Goal: Information Seeking & Learning: Learn about a topic

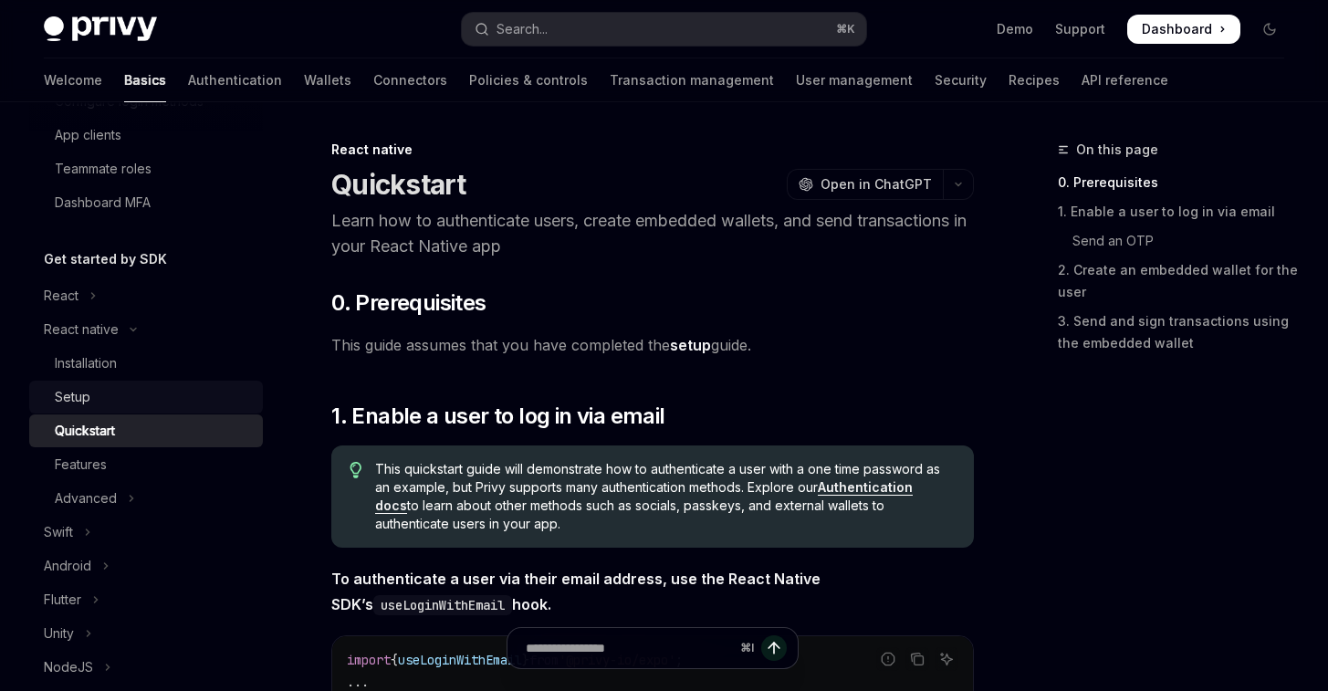
click at [121, 398] on div "Setup" at bounding box center [153, 397] width 197 height 22
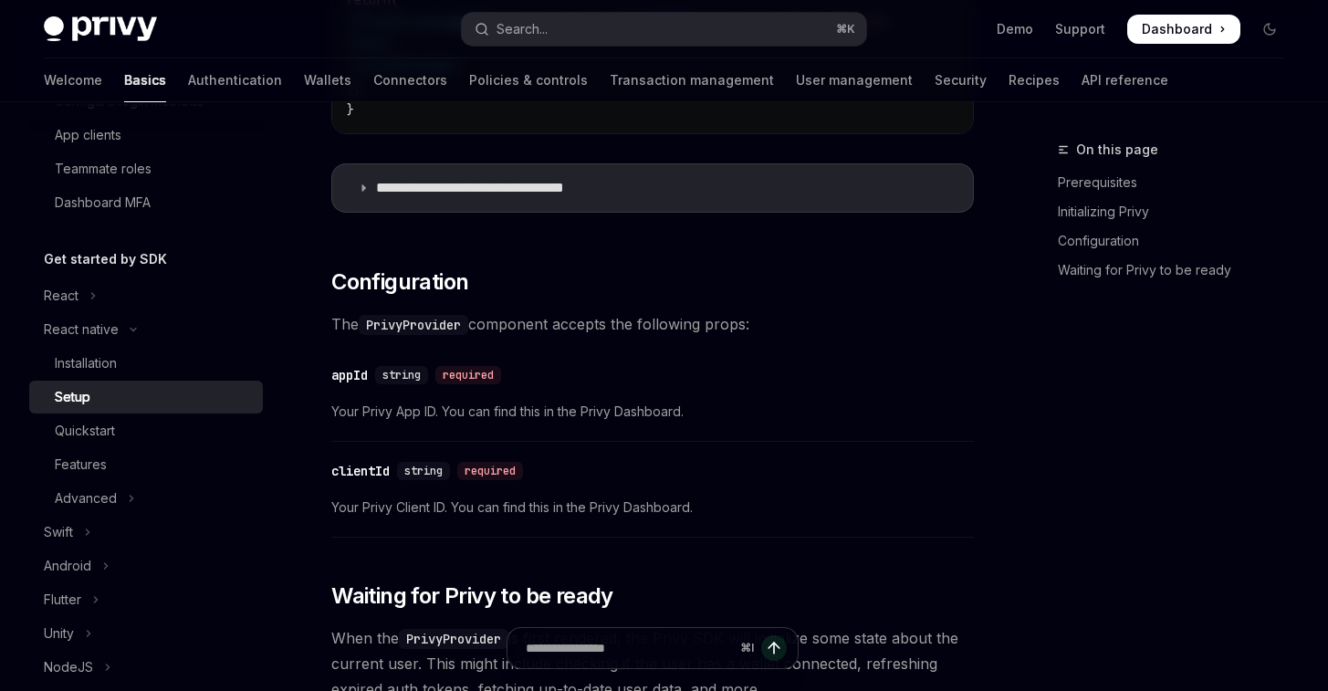
scroll to position [764, 0]
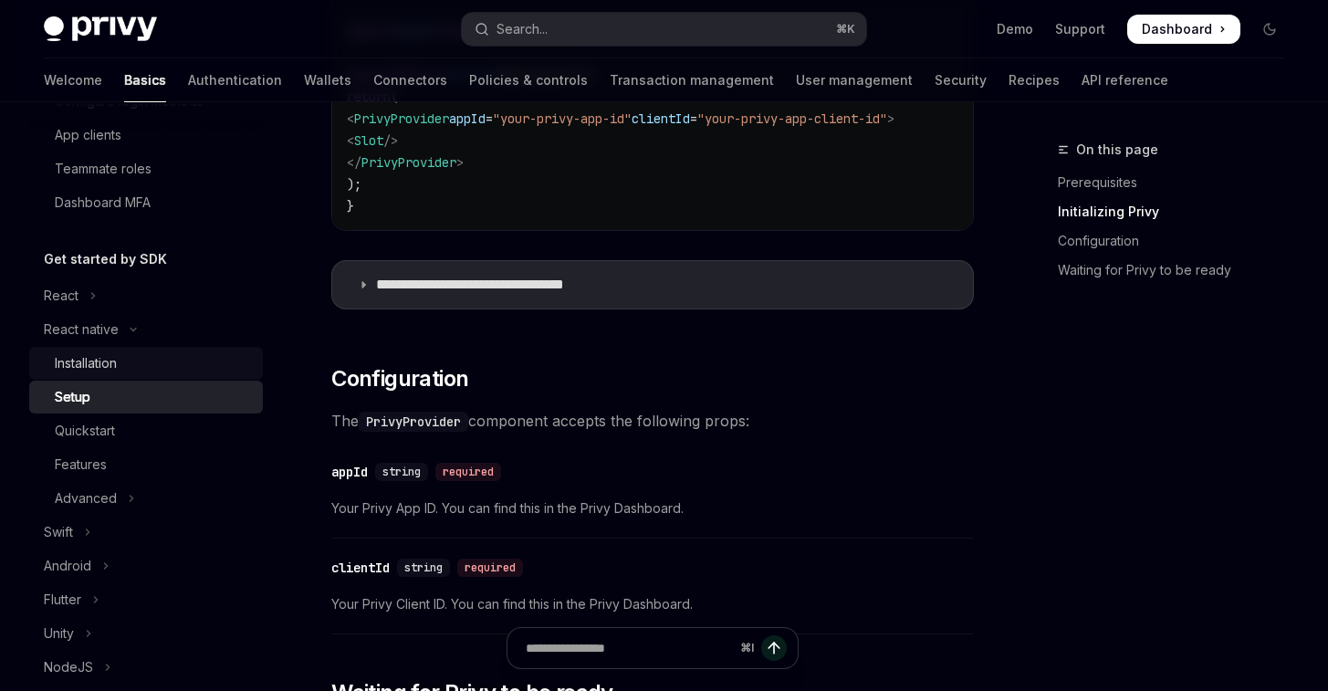
click at [81, 357] on div "Installation" at bounding box center [86, 363] width 62 height 22
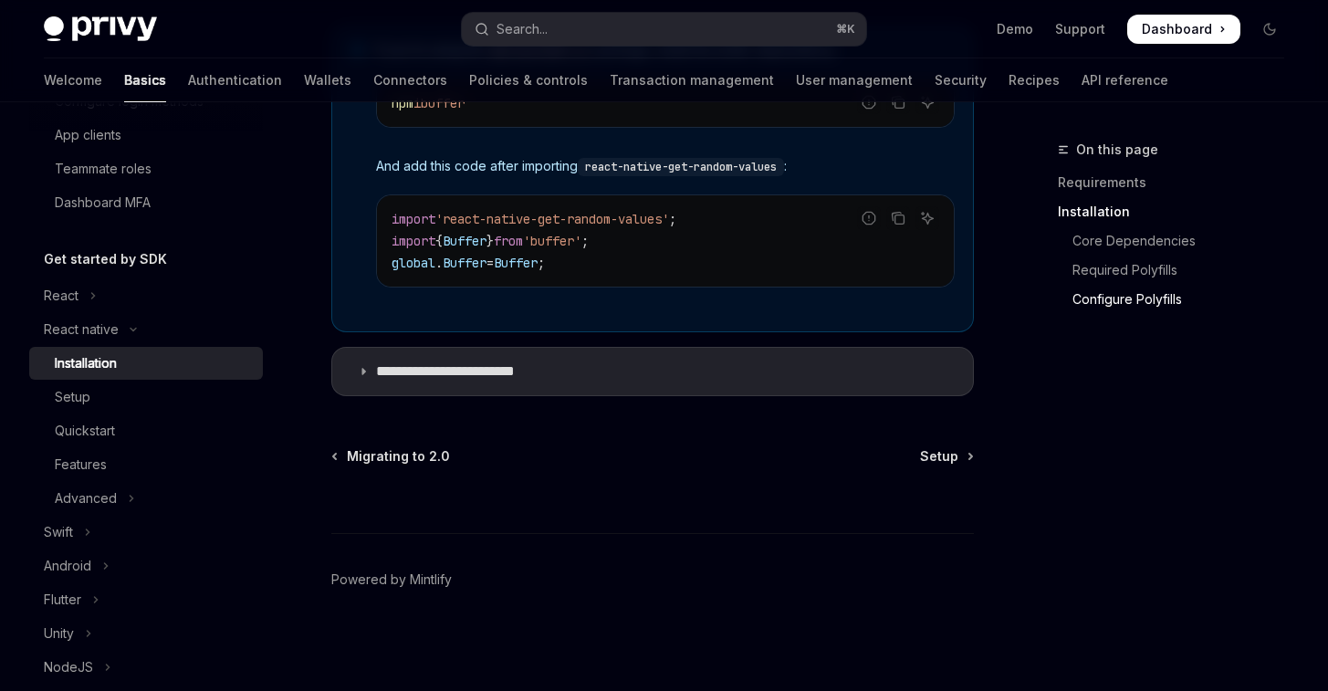
scroll to position [1490, 0]
click at [363, 370] on icon at bounding box center [363, 371] width 11 height 11
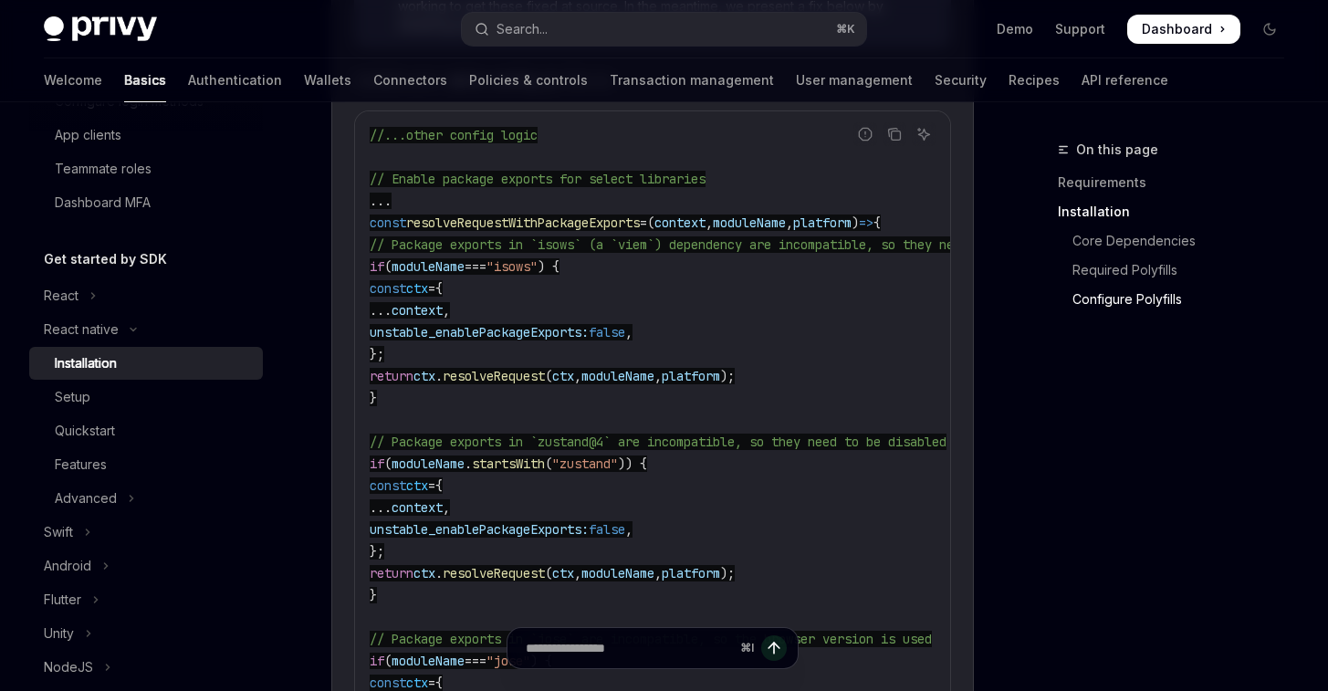
scroll to position [1958, 0]
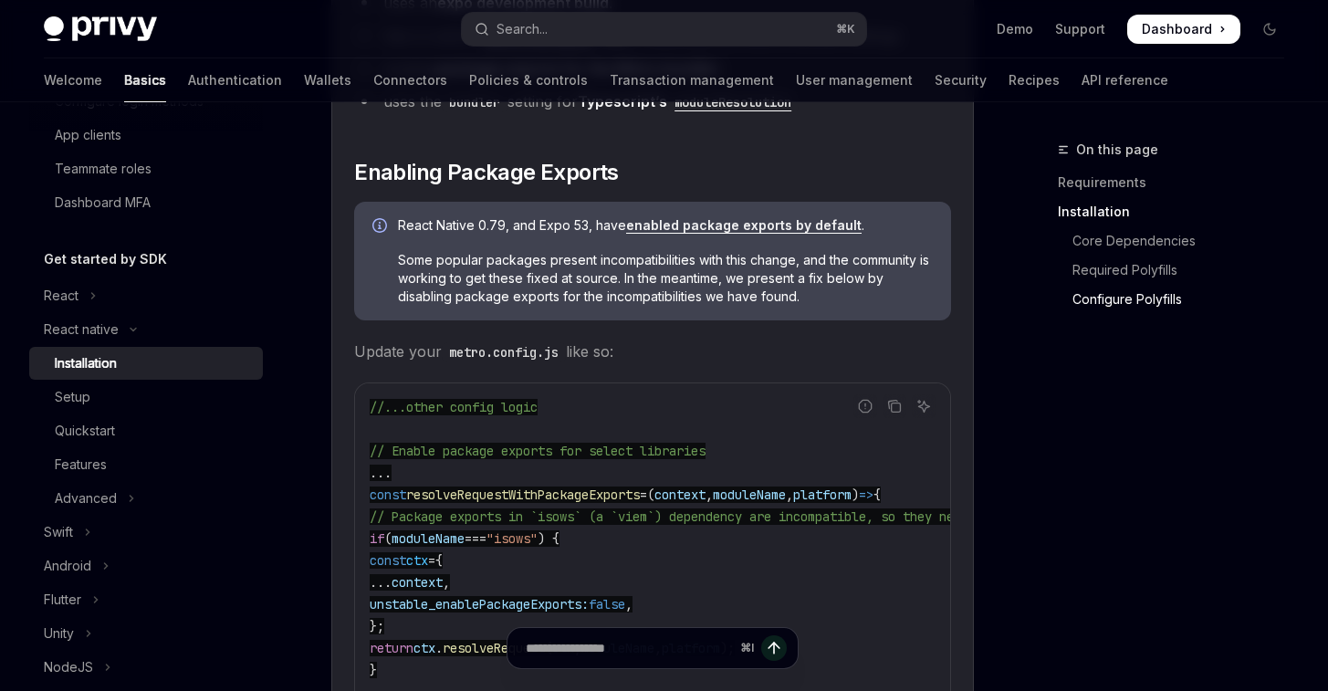
click at [516, 498] on span "resolveRequestWithPackageExports" at bounding box center [523, 494] width 234 height 16
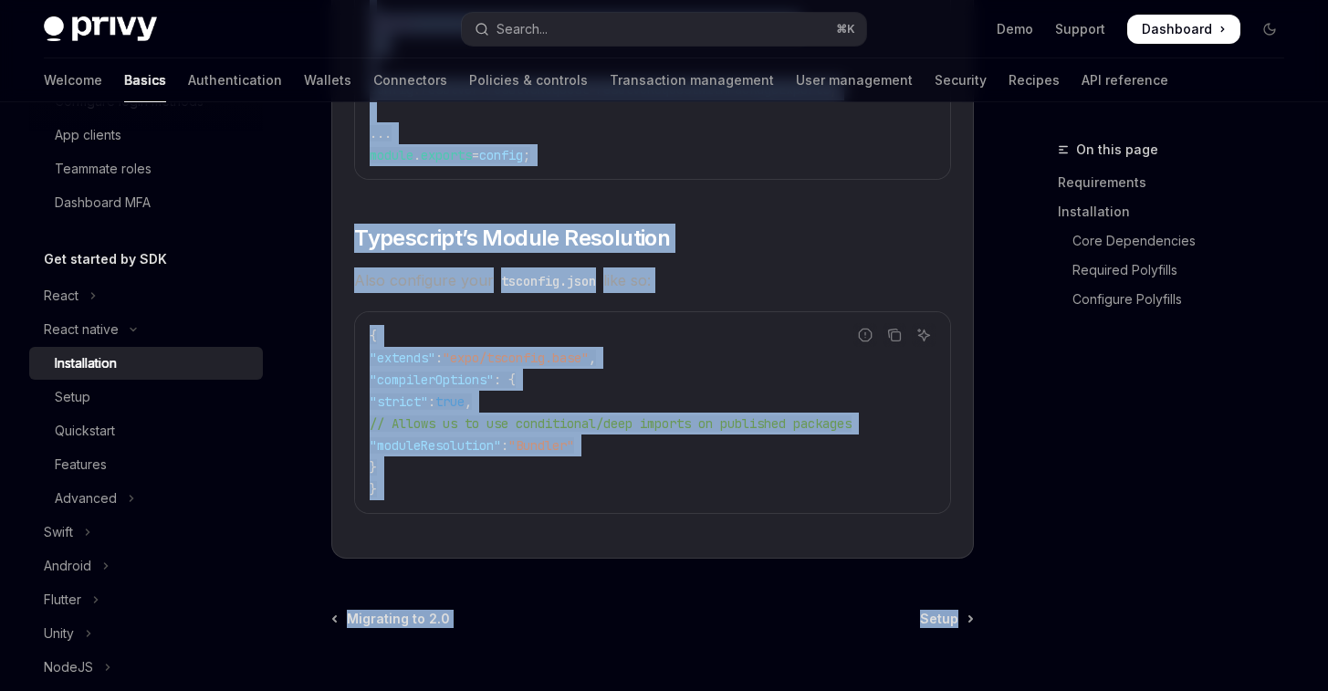
scroll to position [3321, 0]
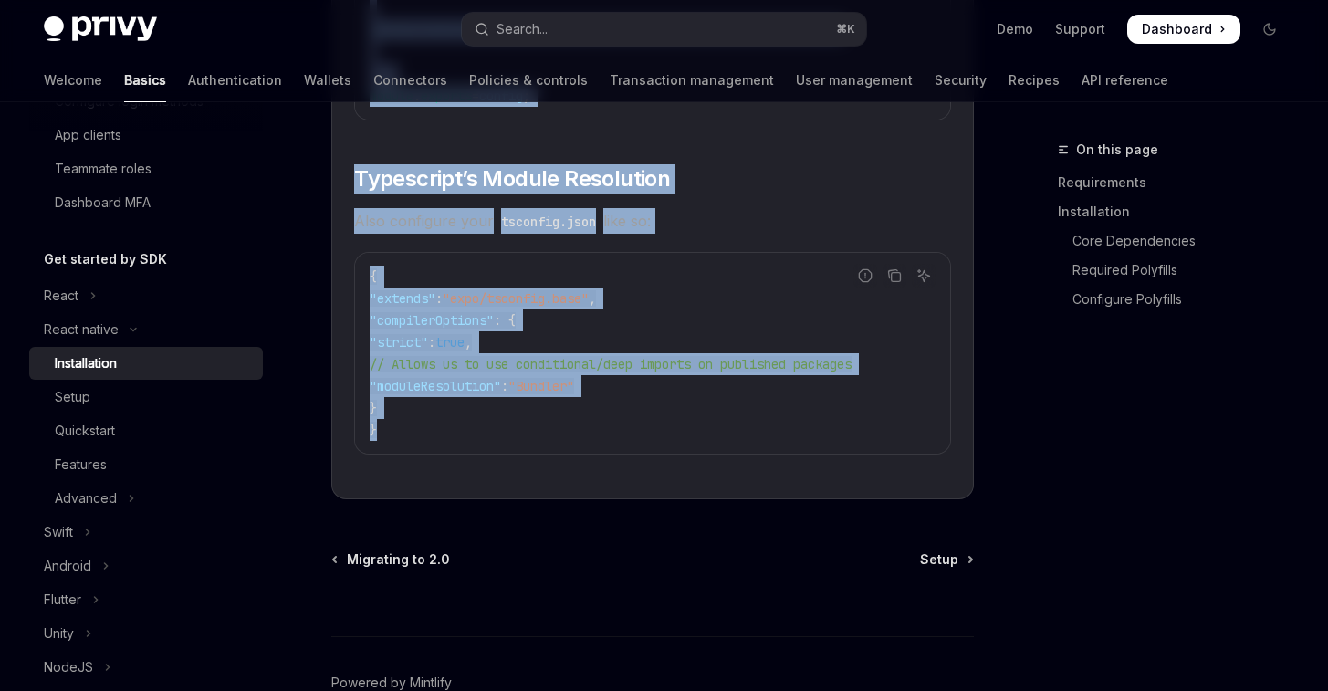
drag, startPoint x: 397, startPoint y: 234, endPoint x: 566, endPoint y: 454, distance: 278.0
copy children "React Native 0.79, and Expo 53, have enabled package exports by default . Some …"
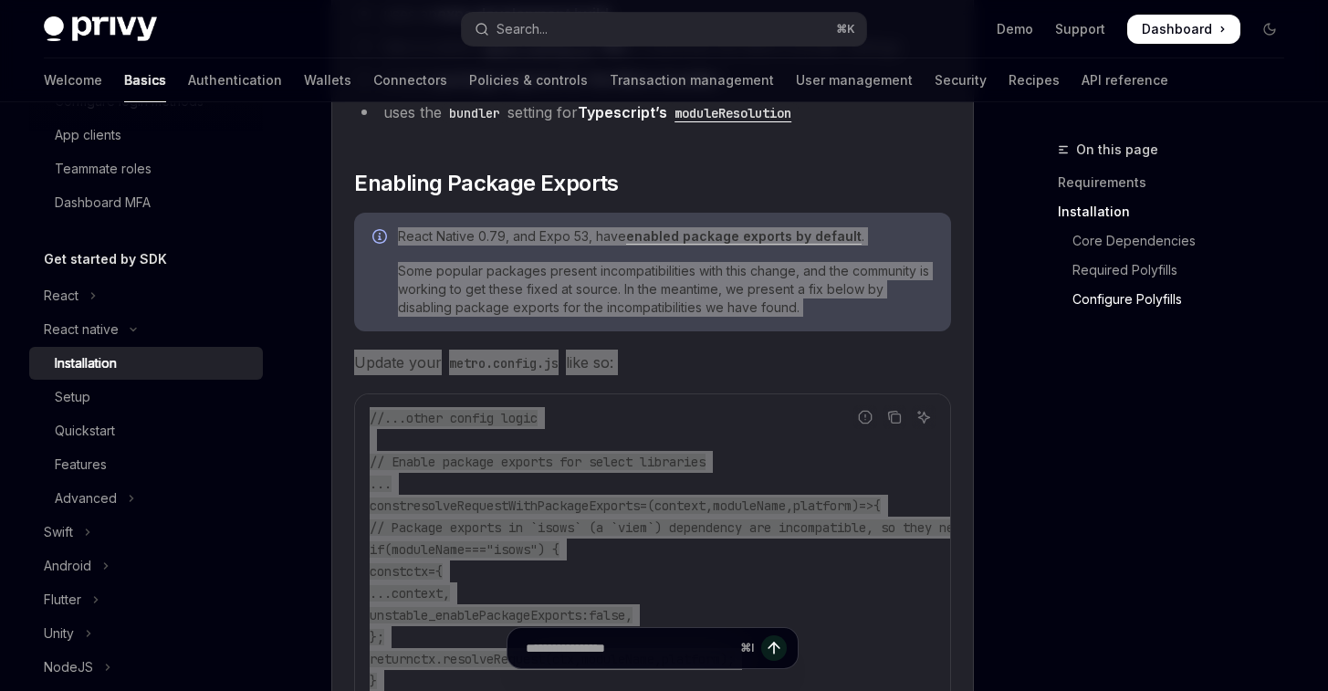
scroll to position [1951, 0]
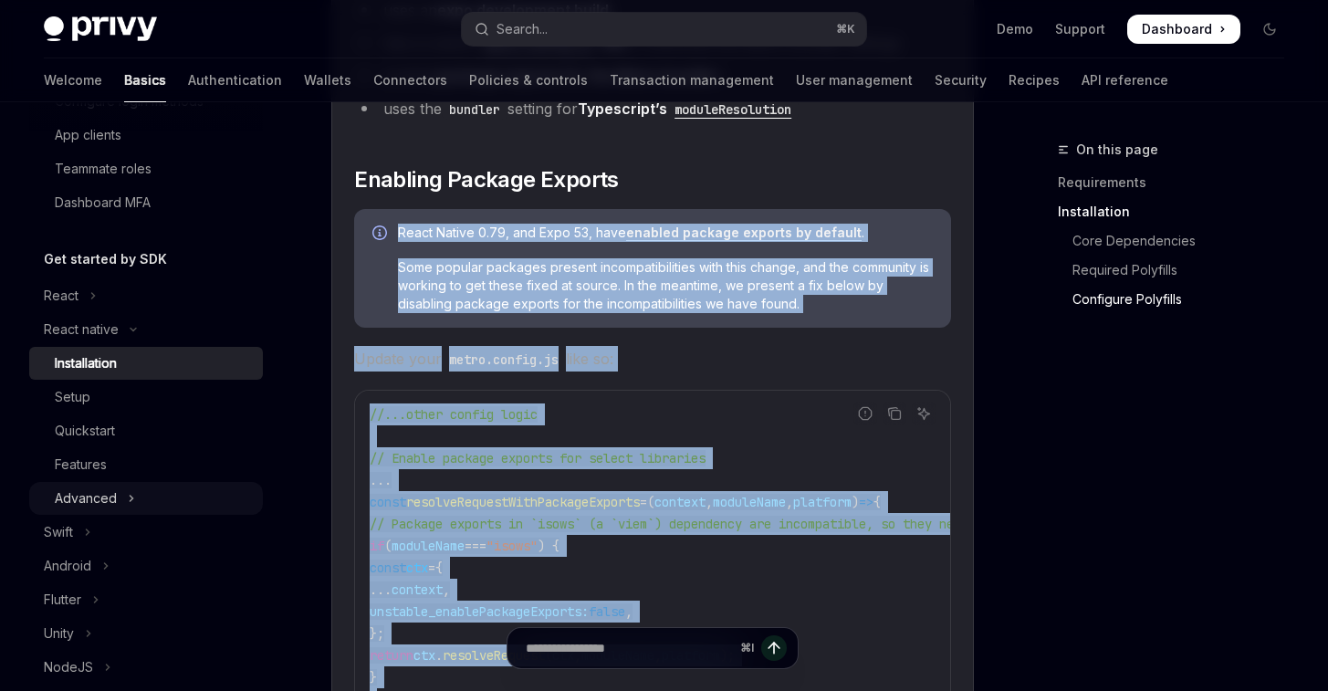
click at [100, 498] on div "Advanced" at bounding box center [86, 498] width 62 height 22
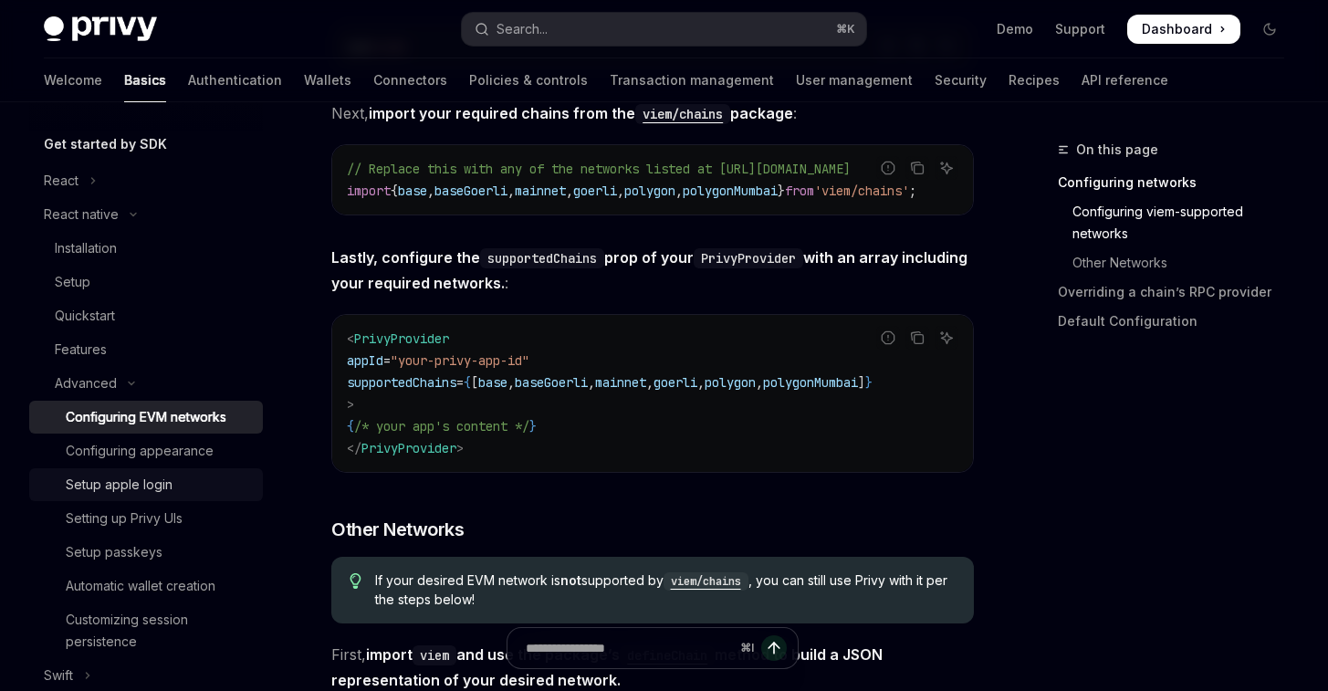
scroll to position [411, 0]
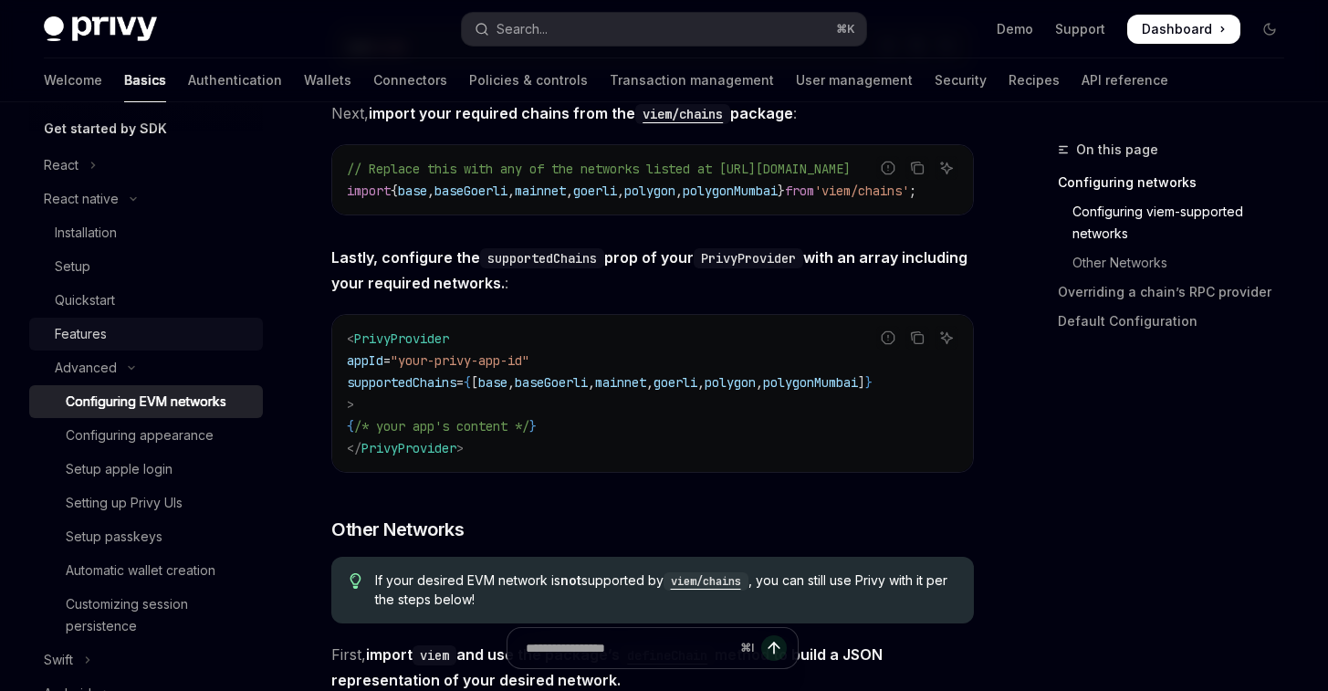
click at [87, 326] on div "Features" at bounding box center [81, 334] width 52 height 22
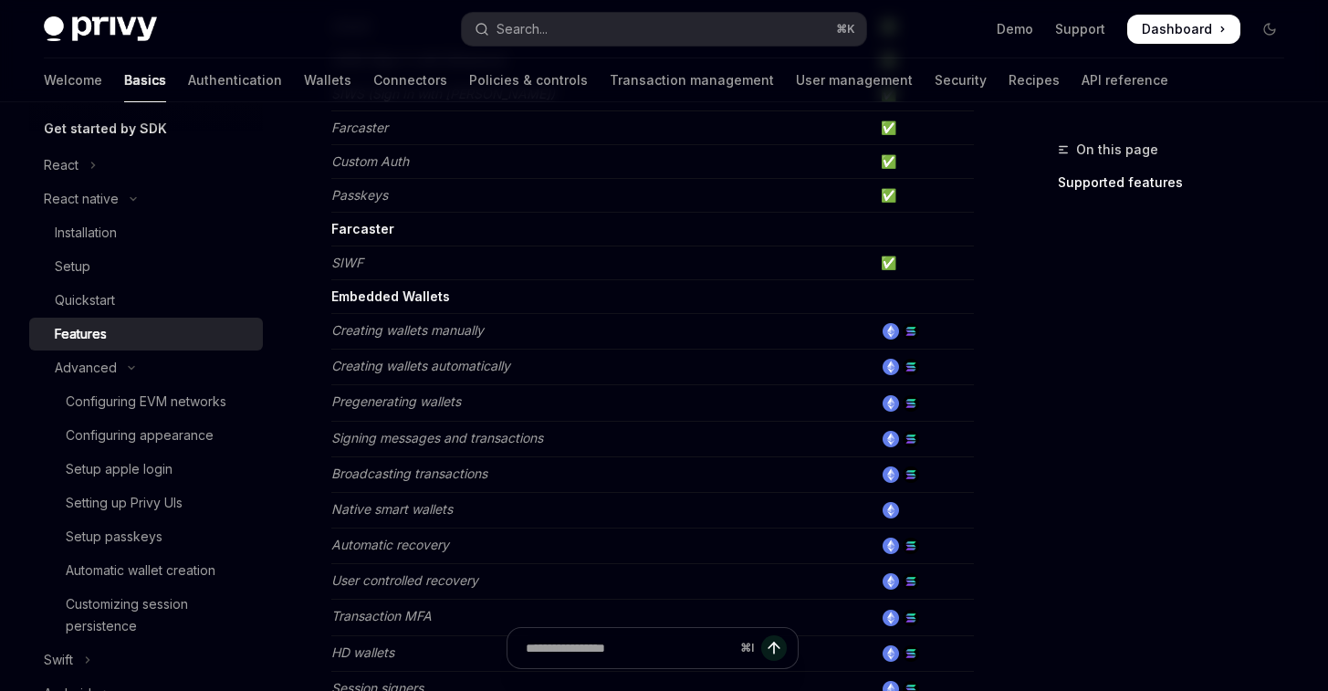
scroll to position [434, 0]
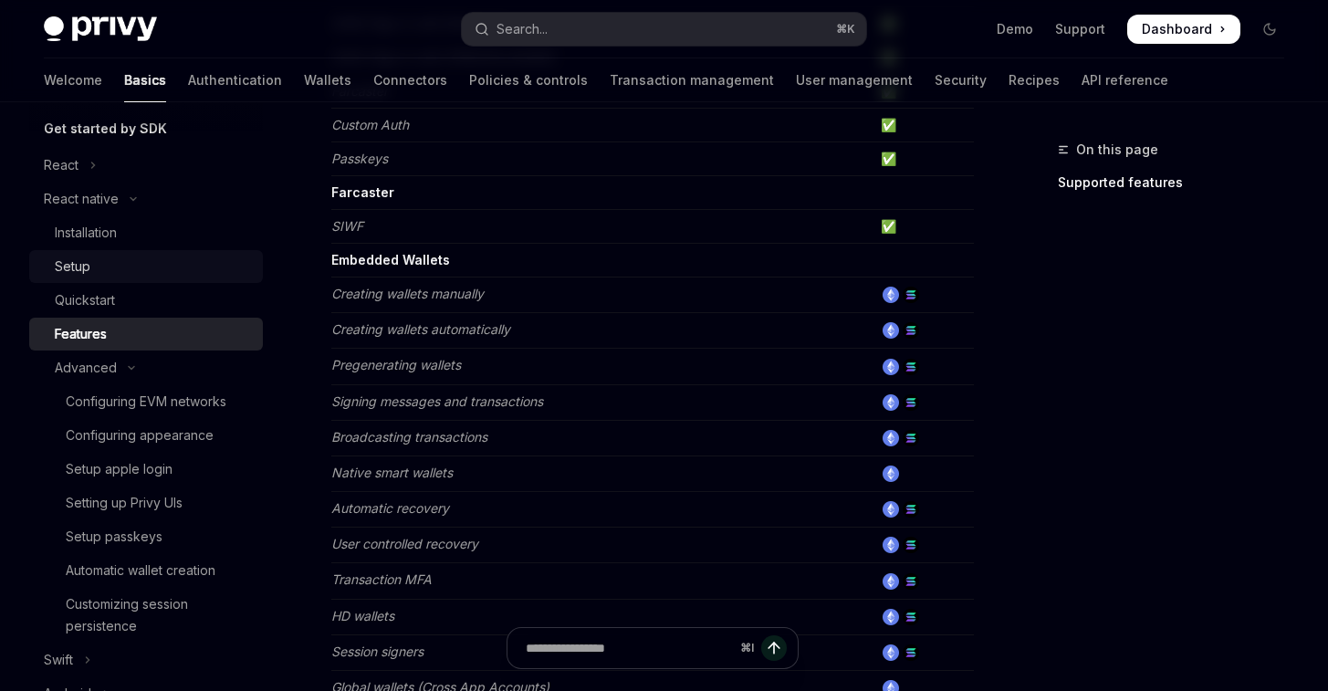
click at [93, 265] on div "Setup" at bounding box center [153, 267] width 197 height 22
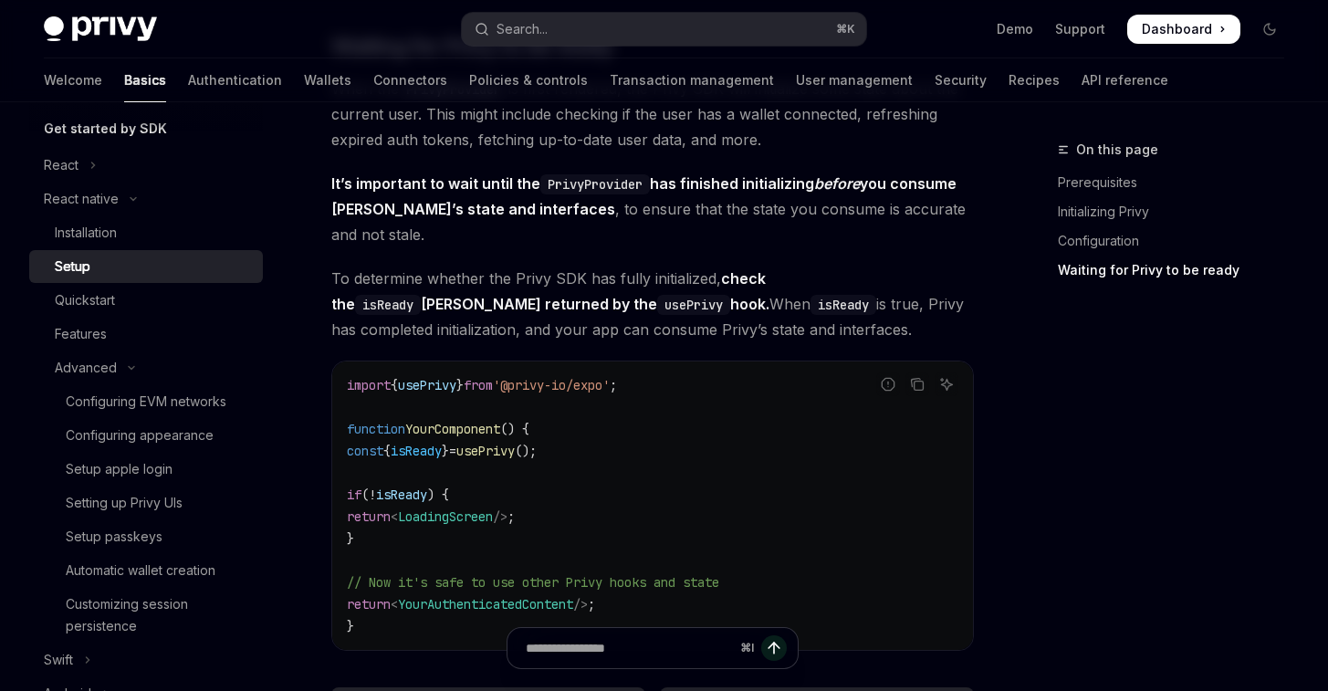
scroll to position [1560, 0]
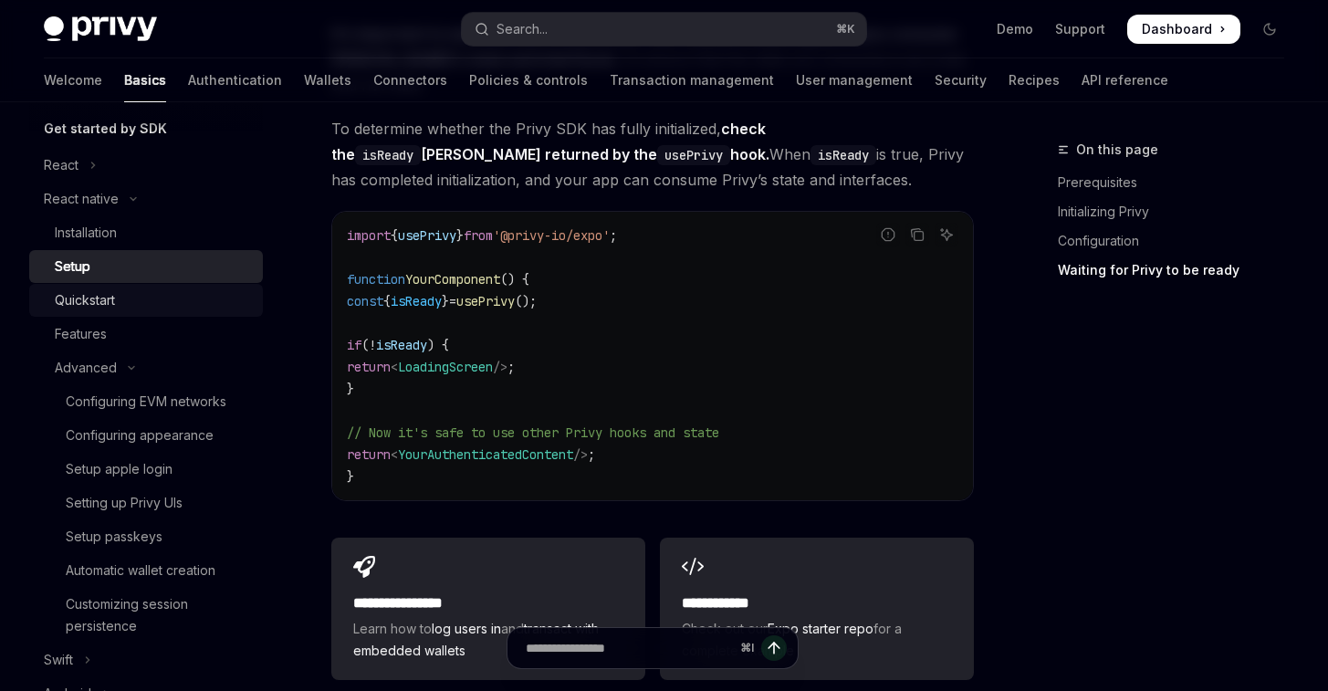
click at [111, 291] on div "Quickstart" at bounding box center [85, 300] width 60 height 22
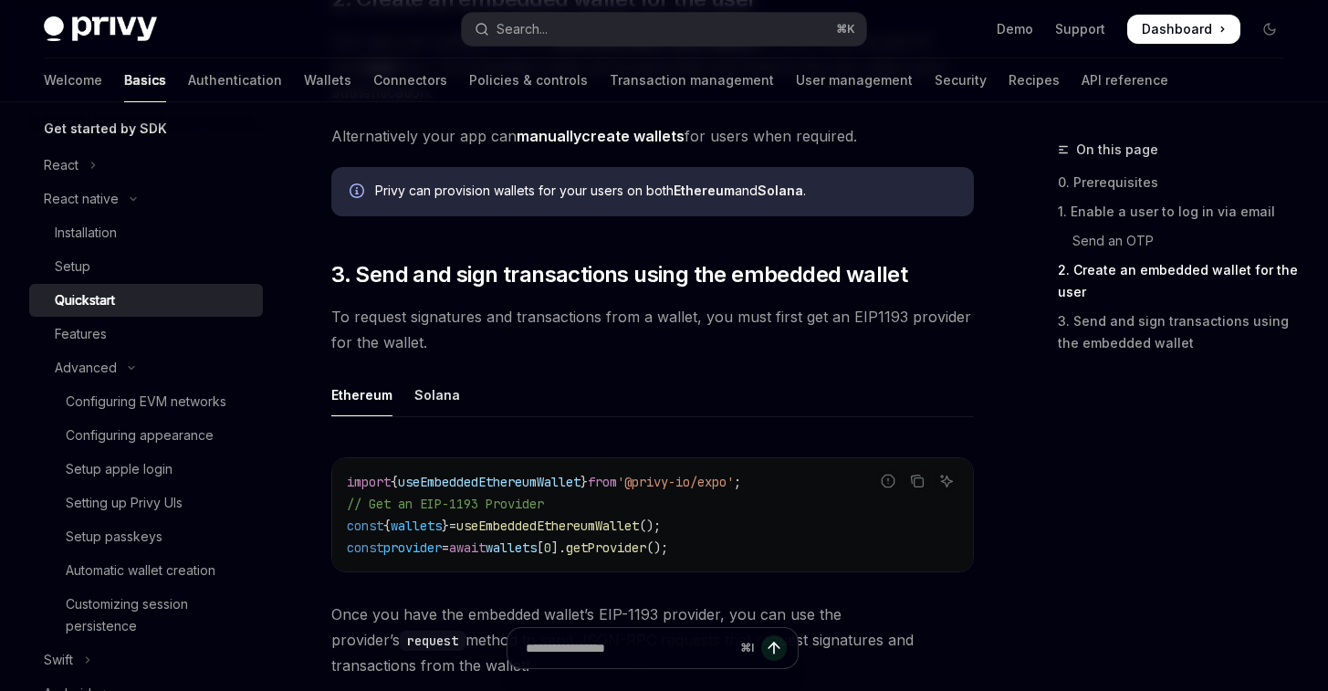
scroll to position [1903, 0]
click at [439, 403] on div "Solana" at bounding box center [437, 394] width 46 height 43
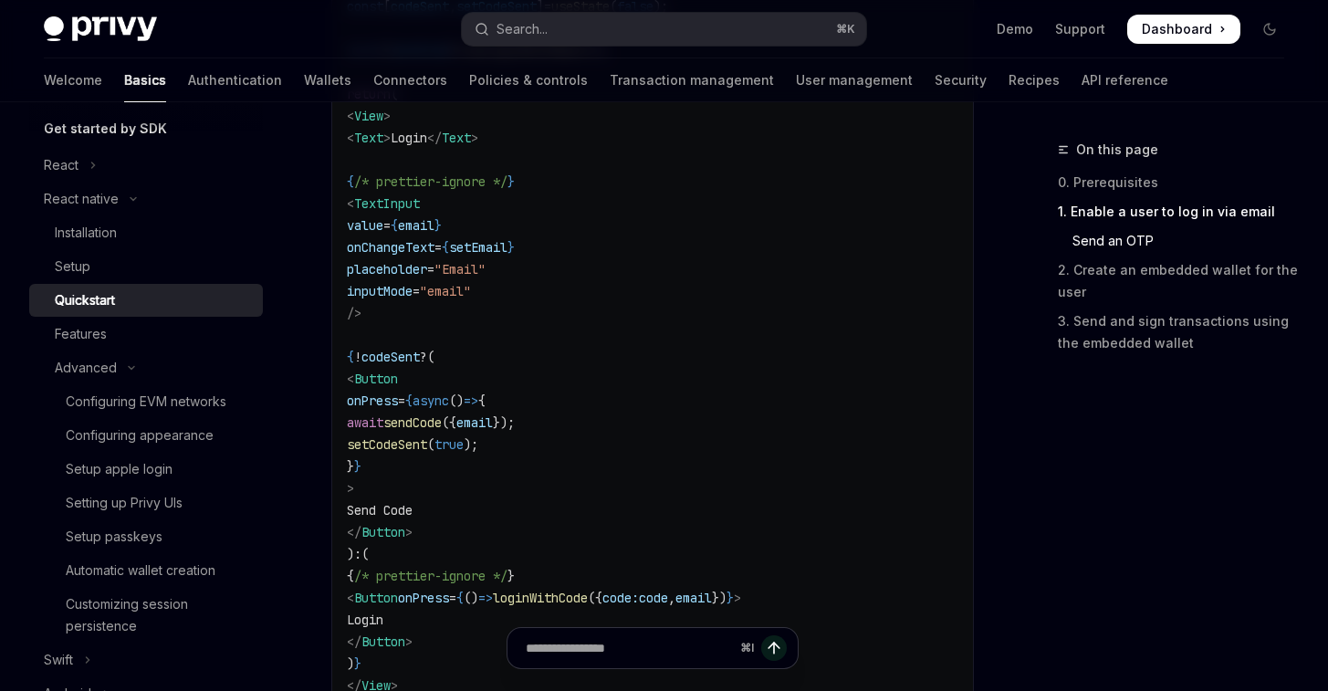
scroll to position [590, 0]
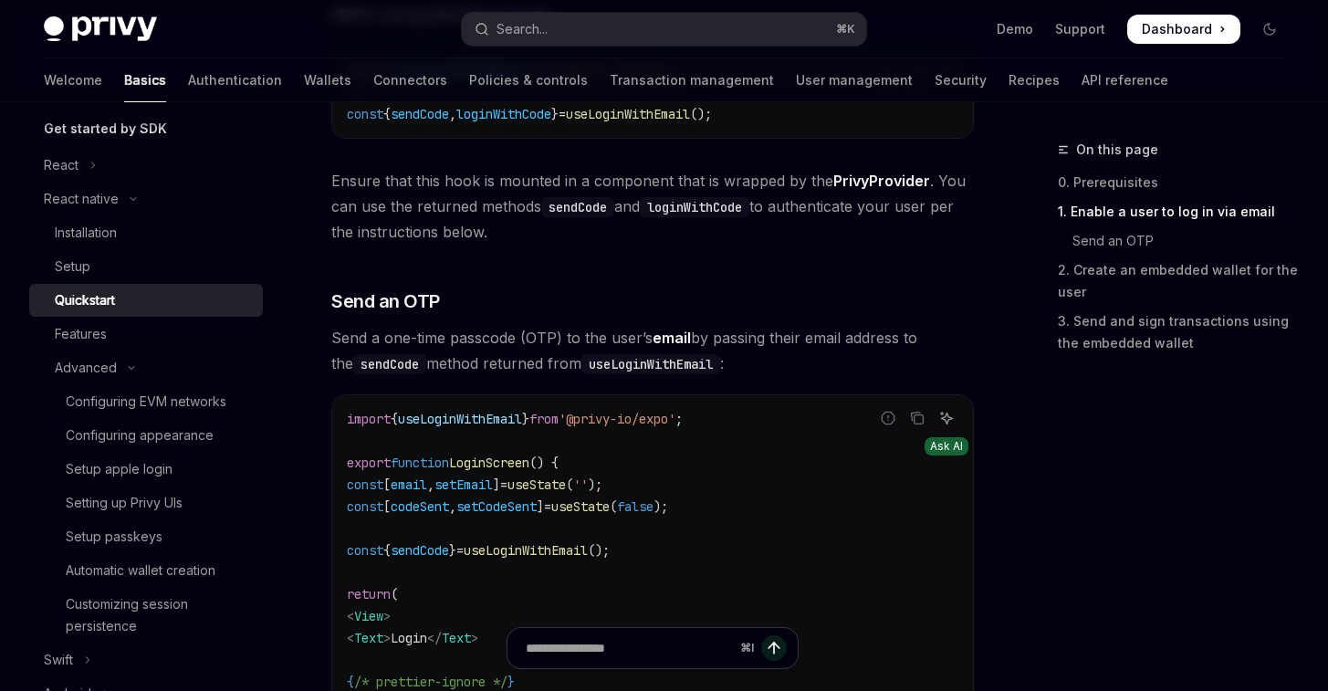
click at [941, 421] on icon "Ask AI" at bounding box center [946, 418] width 15 height 15
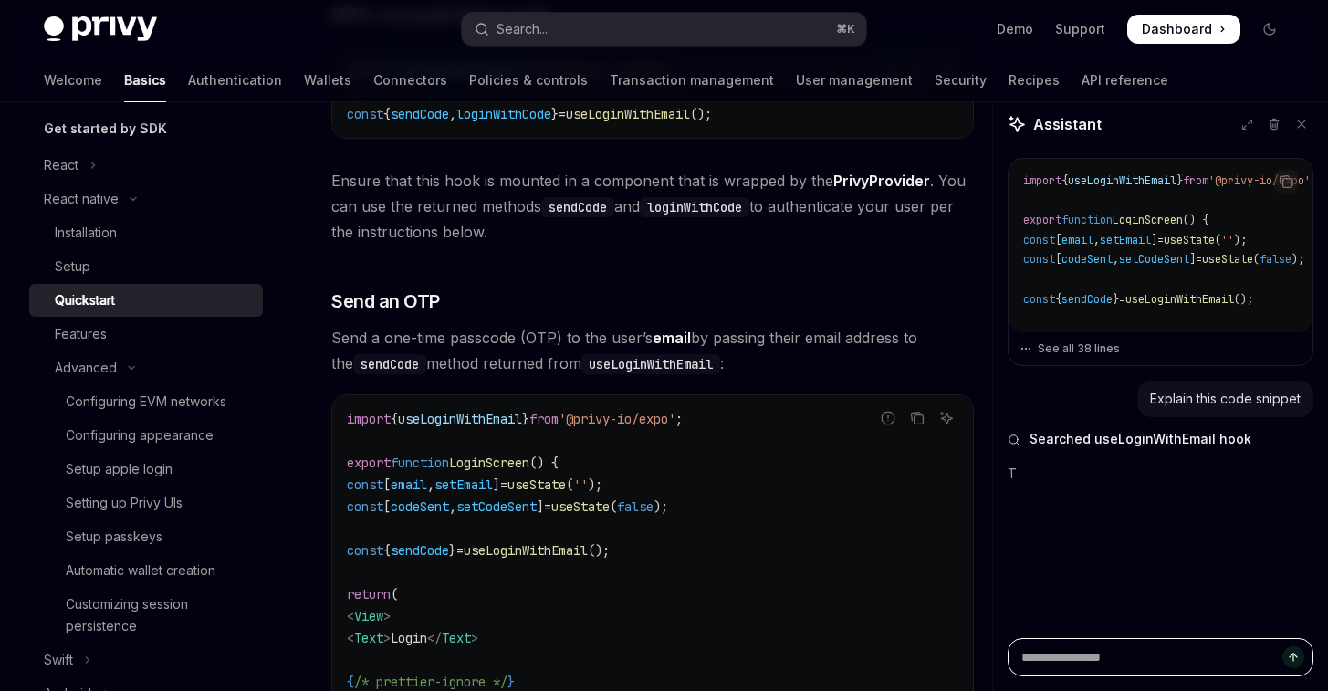
type textarea "*"
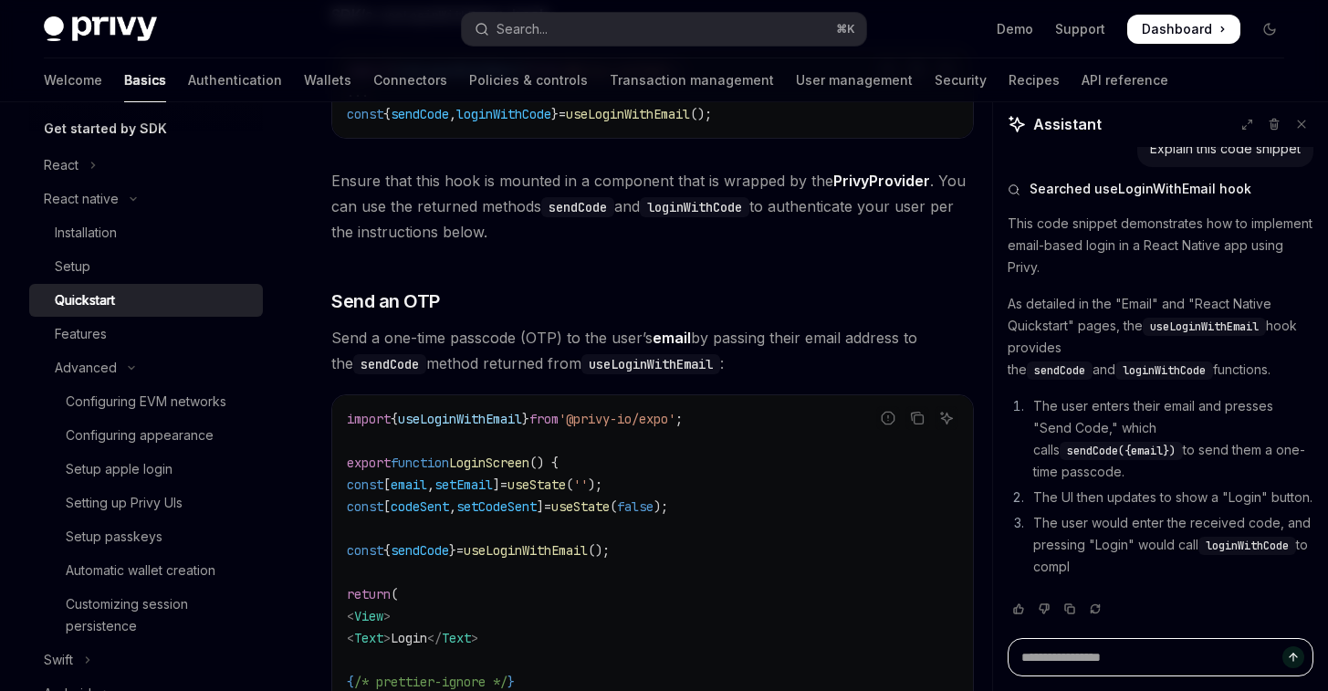
scroll to position [294, 0]
paste textarea "**********"
type textarea "**********"
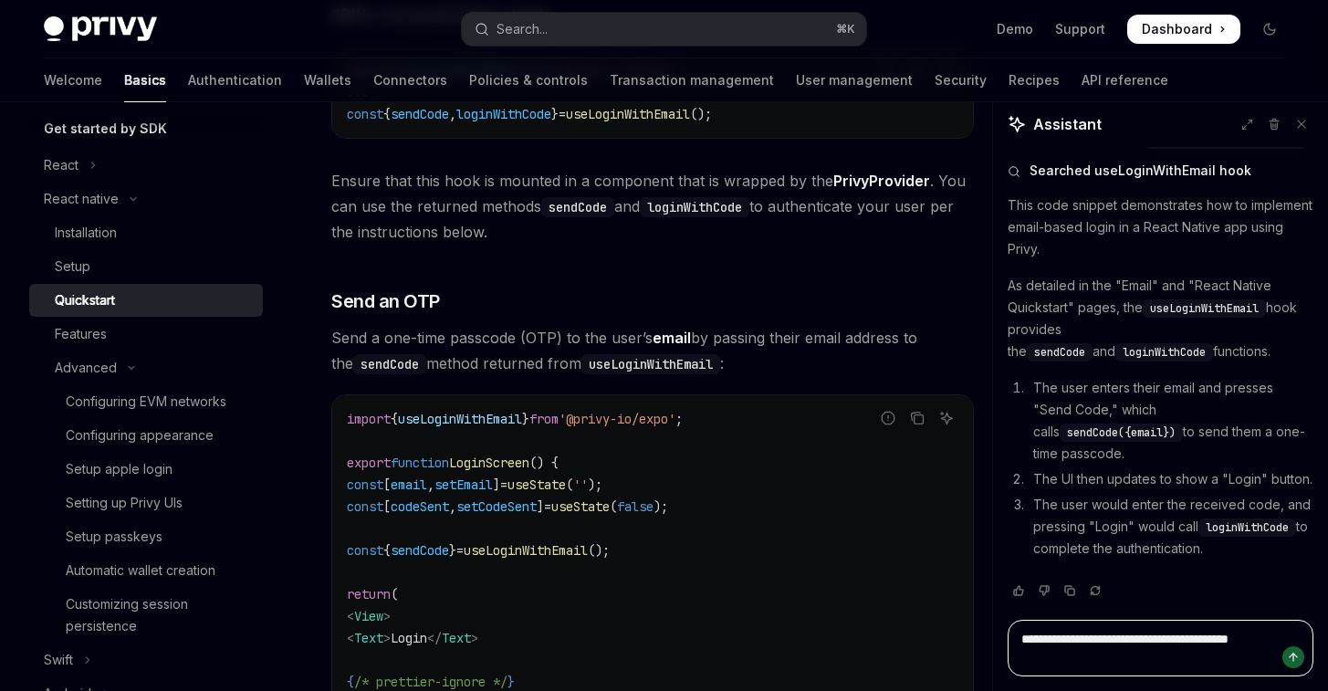
type textarea "*"
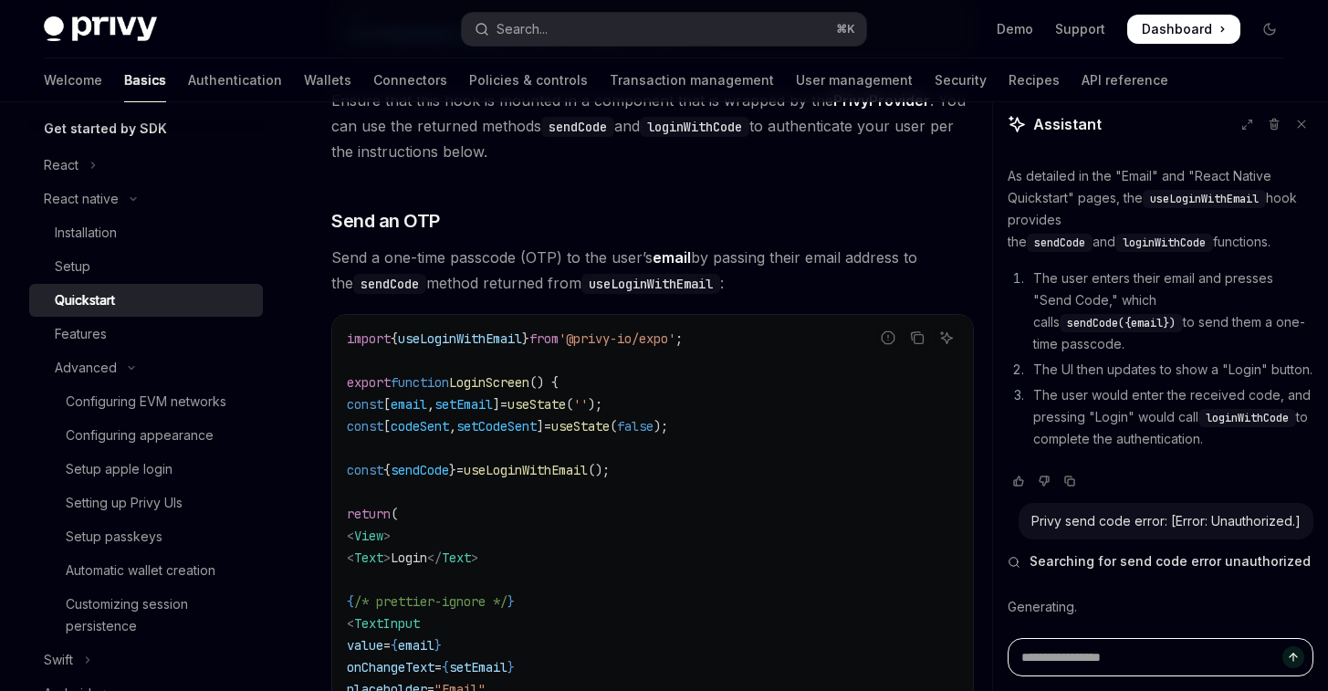
scroll to position [412, 0]
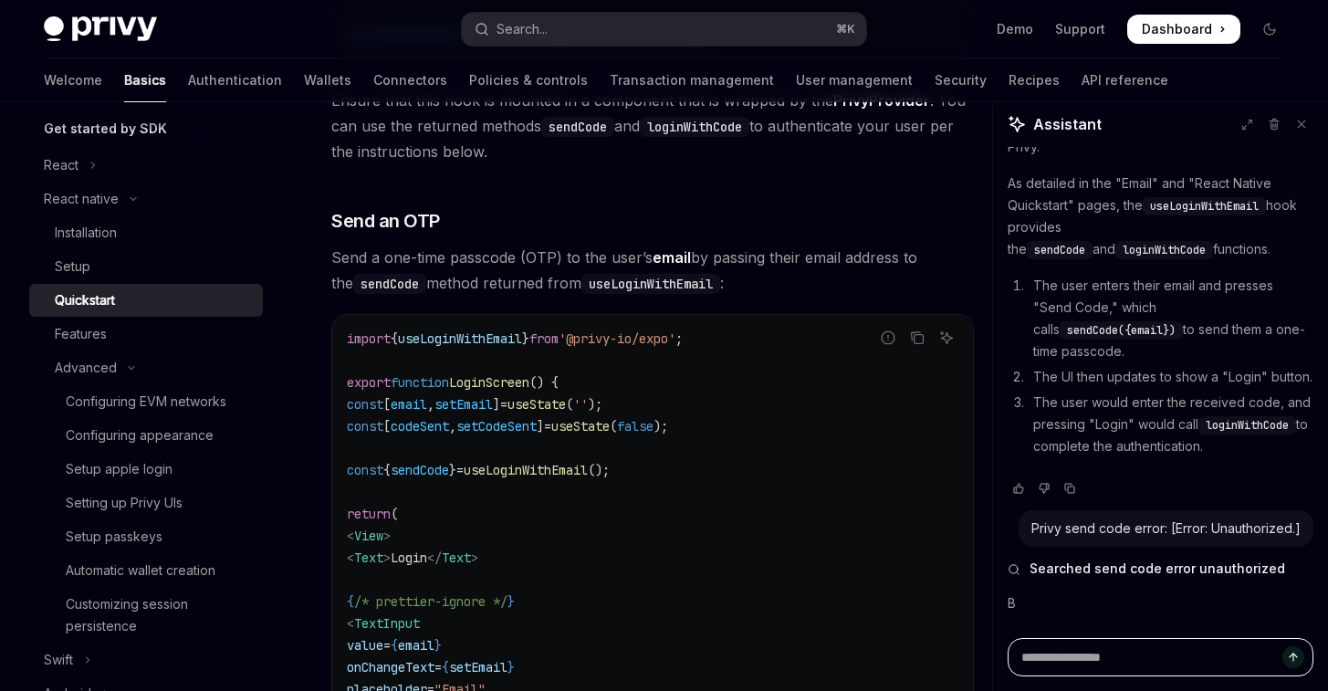
type textarea "*"
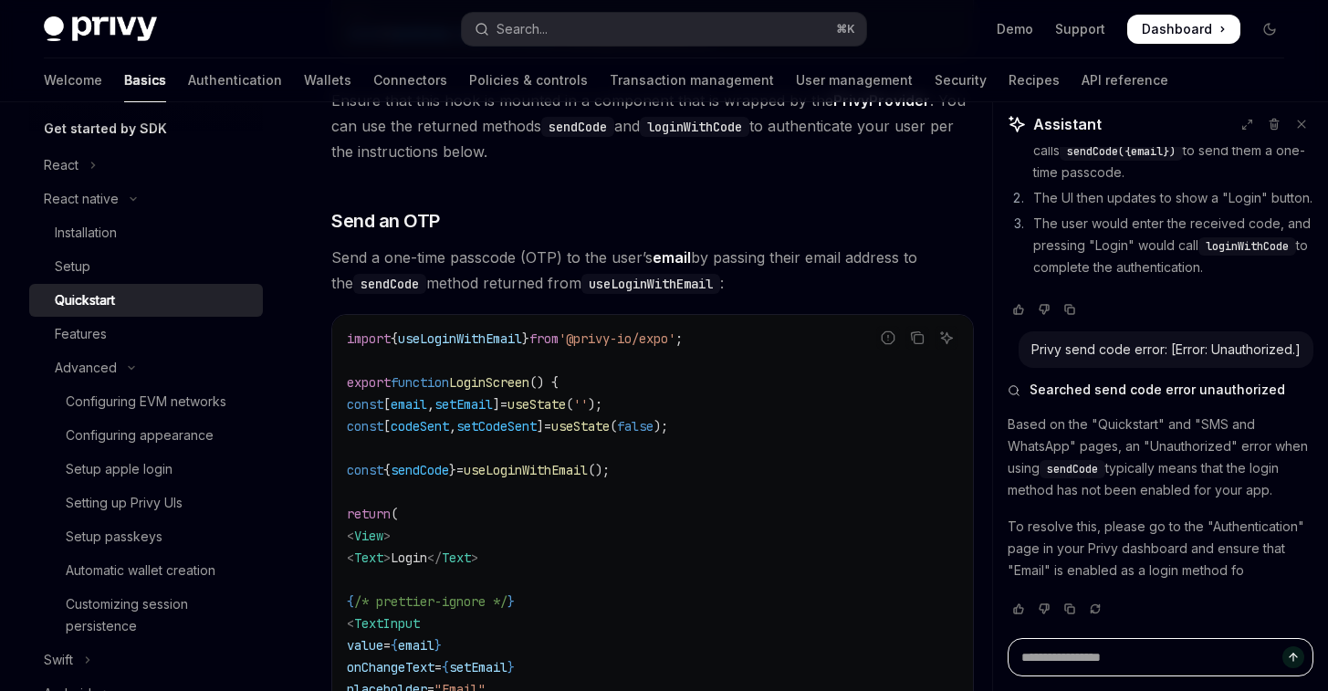
scroll to position [655, 0]
